Goal: Task Accomplishment & Management: Manage account settings

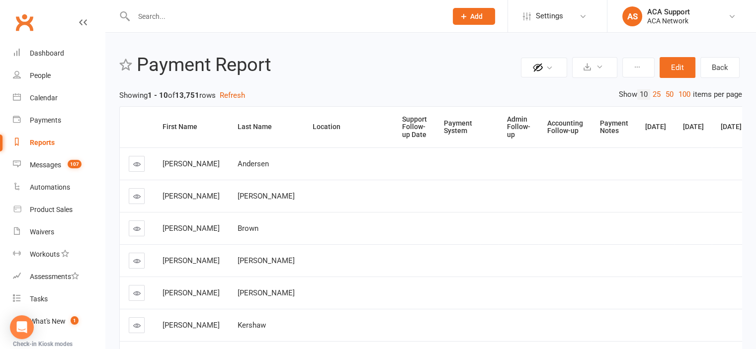
click at [181, 19] on input "text" at bounding box center [285, 16] width 309 height 14
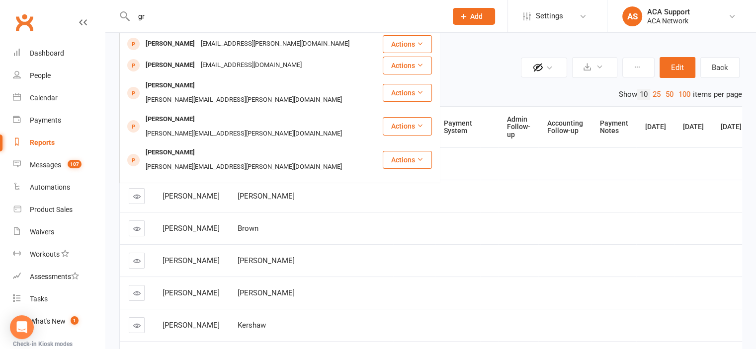
type input "g"
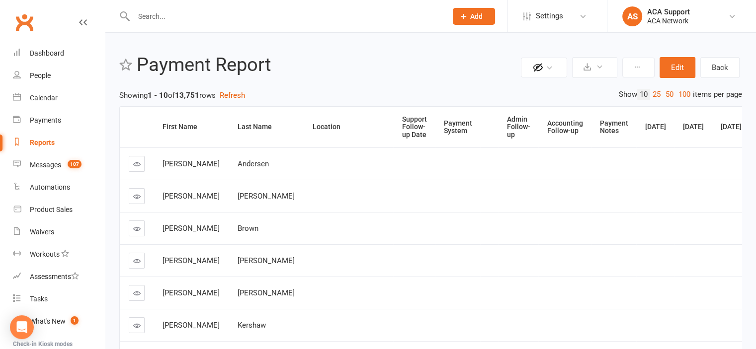
click at [149, 11] on input "text" at bounding box center [285, 16] width 309 height 14
paste input "[EMAIL_ADDRESS][DOMAIN_NAME]"
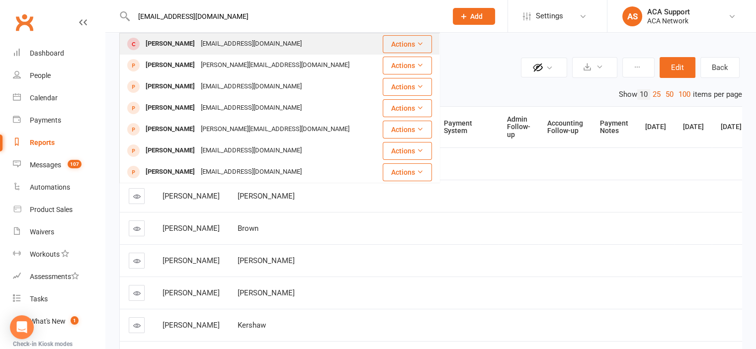
type input "[EMAIL_ADDRESS][DOMAIN_NAME]"
click at [207, 41] on div "[EMAIL_ADDRESS][DOMAIN_NAME]" at bounding box center [251, 44] width 107 height 14
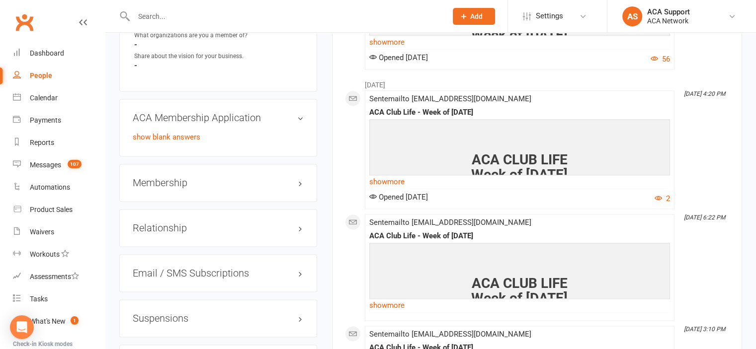
scroll to position [1351, 0]
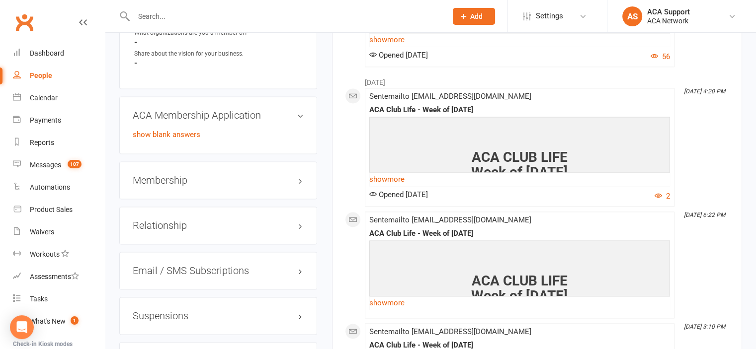
click at [268, 186] on h3 "Membership" at bounding box center [218, 180] width 171 height 11
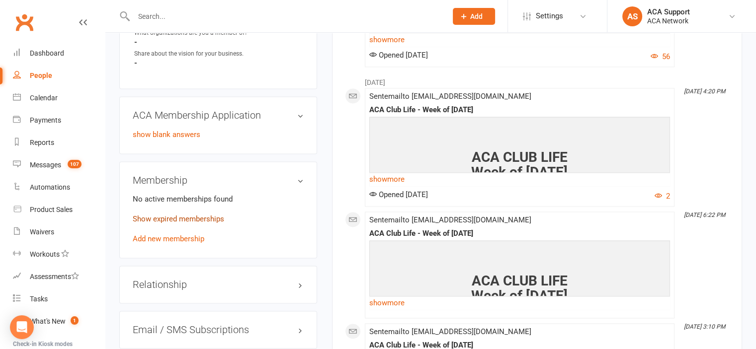
click at [157, 224] on link "Show expired memberships" at bounding box center [178, 219] width 91 height 9
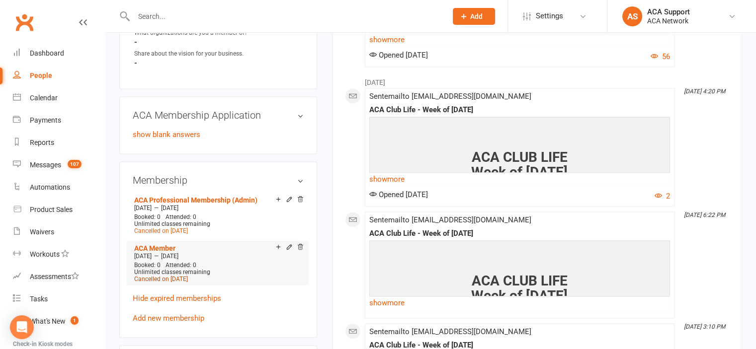
click at [165, 283] on span "Cancelled on [DATE]" at bounding box center [161, 279] width 54 height 7
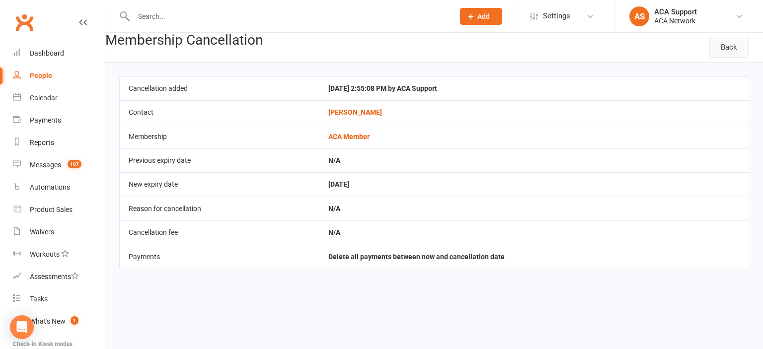
click at [725, 46] on link "Back" at bounding box center [728, 47] width 39 height 21
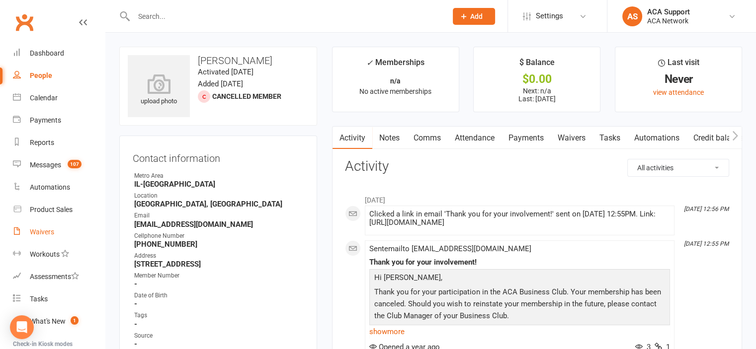
click at [42, 230] on div "Waivers" at bounding box center [42, 232] width 24 height 8
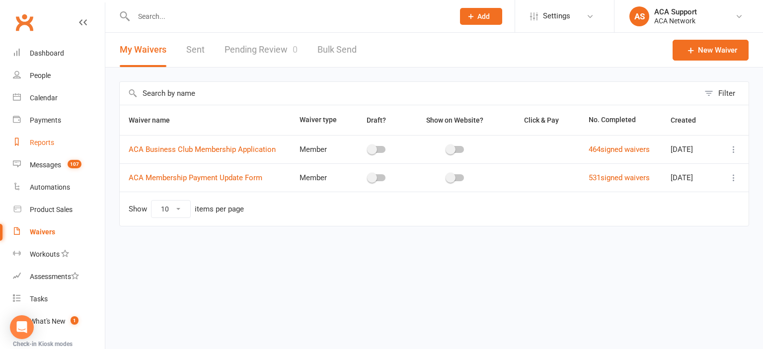
click at [36, 143] on div "Reports" at bounding box center [42, 143] width 24 height 8
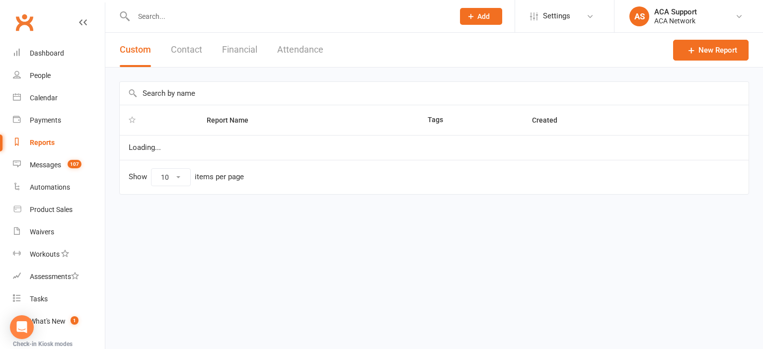
select select "100"
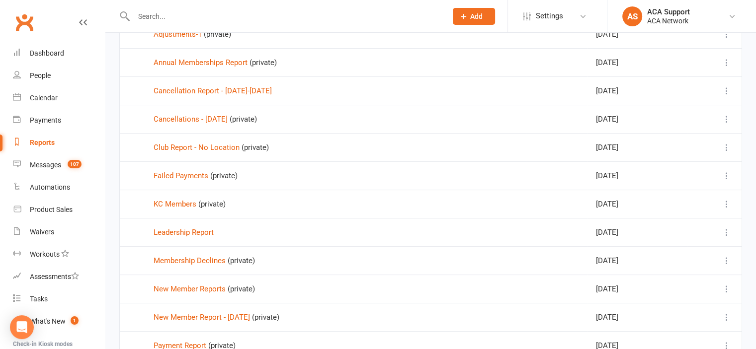
scroll to position [370, 0]
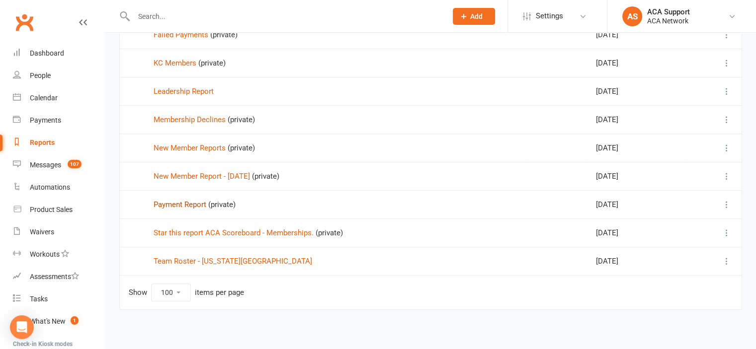
click at [165, 205] on link "Payment Report" at bounding box center [180, 204] width 53 height 9
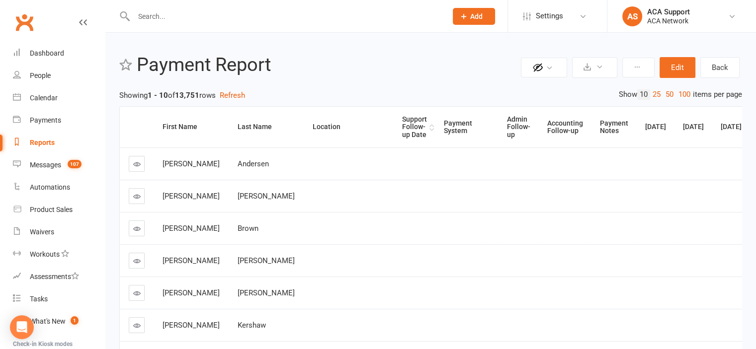
click at [402, 122] on div "Support Follow-up Date" at bounding box center [414, 127] width 25 height 23
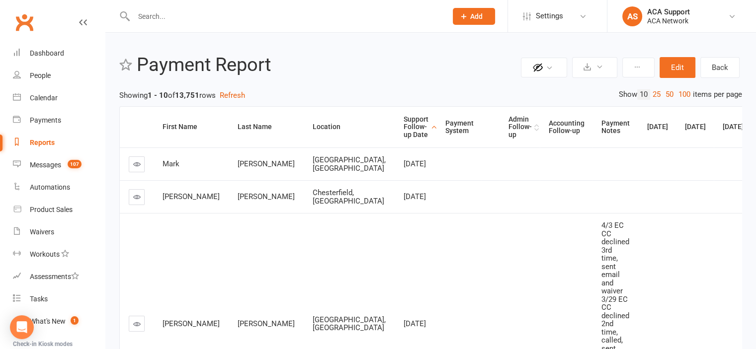
click at [508, 125] on div "Admin Follow-up" at bounding box center [519, 127] width 23 height 23
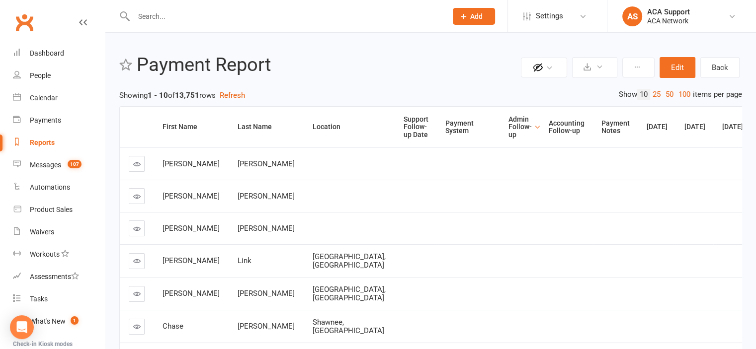
click at [508, 120] on div "Admin Follow-up" at bounding box center [519, 127] width 23 height 23
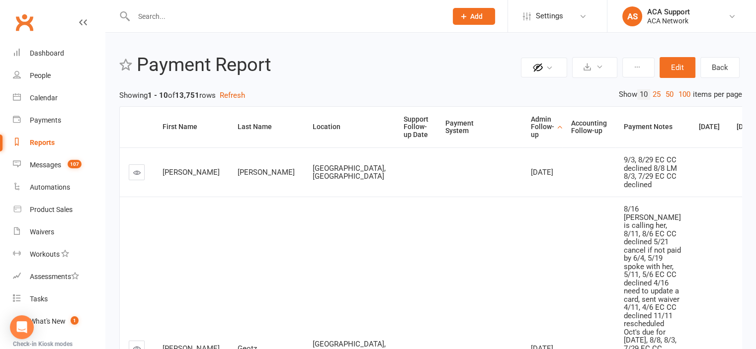
click at [135, 175] on icon at bounding box center [136, 172] width 7 height 7
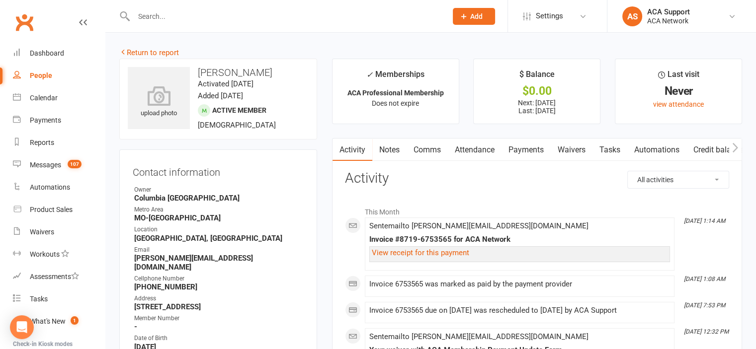
click at [521, 150] on link "Payments" at bounding box center [525, 150] width 49 height 23
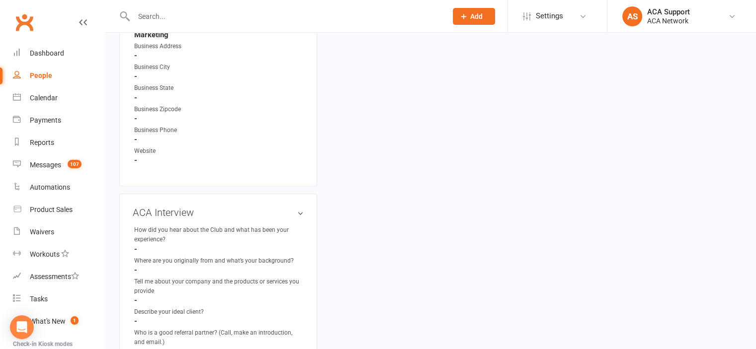
scroll to position [1804, 0]
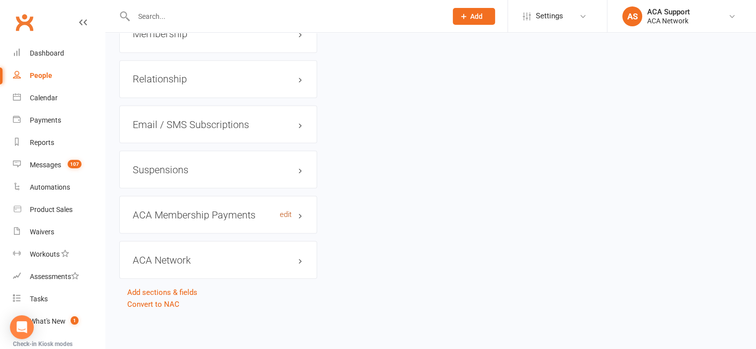
click at [284, 212] on link "edit" at bounding box center [286, 214] width 12 height 8
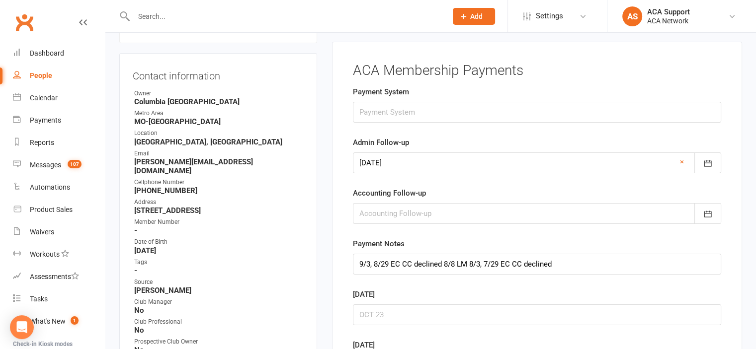
scroll to position [87, 0]
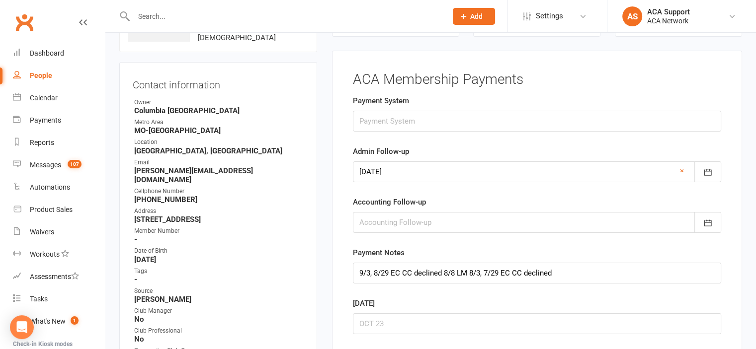
click at [679, 168] on div at bounding box center [537, 171] width 368 height 21
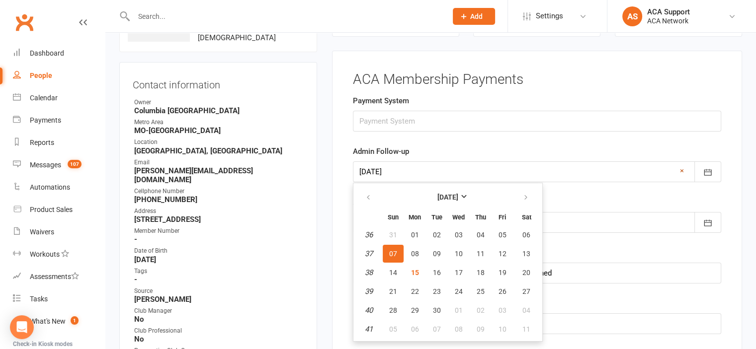
click at [680, 171] on link "×" at bounding box center [682, 171] width 4 height 12
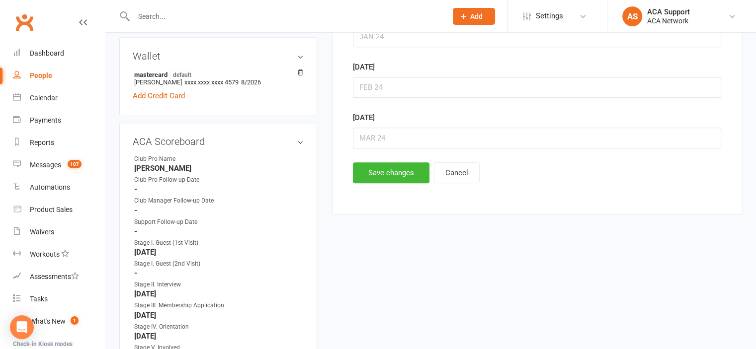
scroll to position [535, 0]
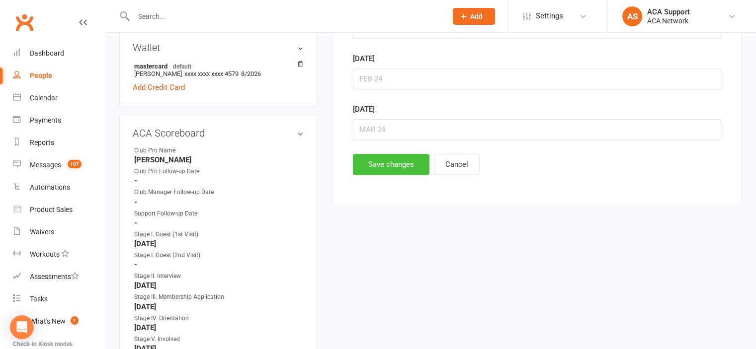
click at [374, 162] on button "Save changes" at bounding box center [391, 164] width 77 height 21
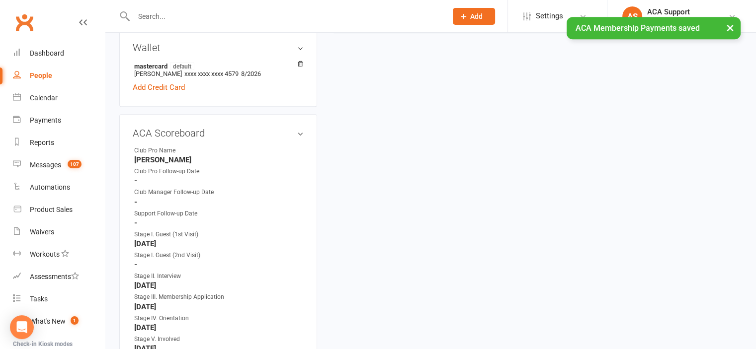
scroll to position [0, 0]
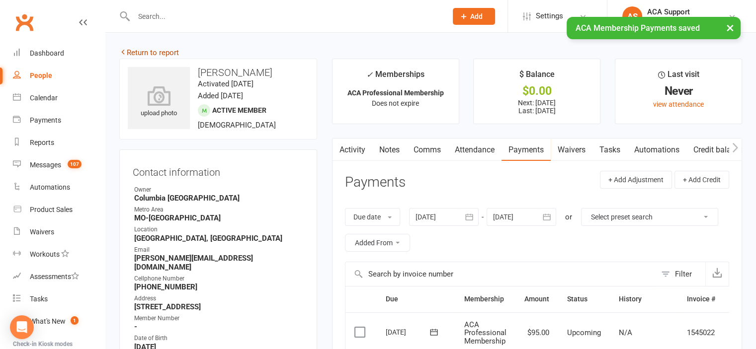
click at [139, 53] on link "Return to report" at bounding box center [149, 52] width 60 height 9
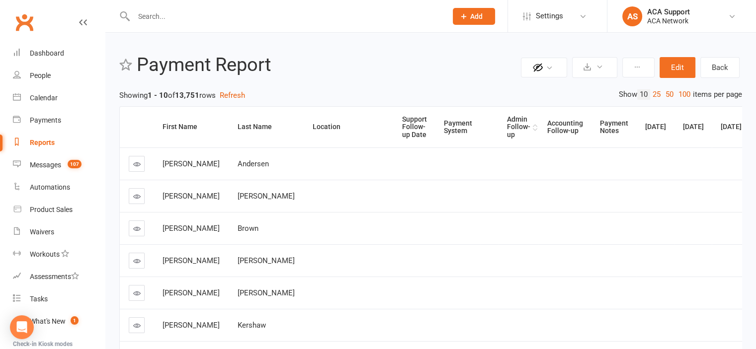
click at [507, 127] on div "Admin Follow-up" at bounding box center [518, 127] width 23 height 23
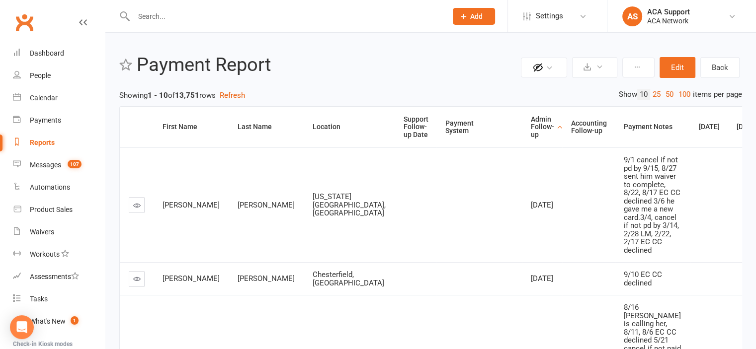
click at [137, 209] on icon at bounding box center [136, 205] width 7 height 7
